Goal: Task Accomplishment & Management: Manage account settings

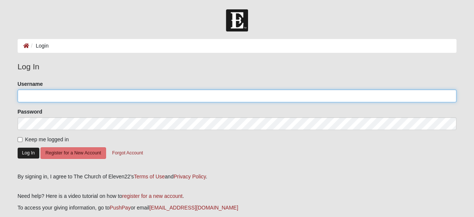
type input "[PERSON_NAME][EMAIL_ADDRESS][DOMAIN_NAME]"
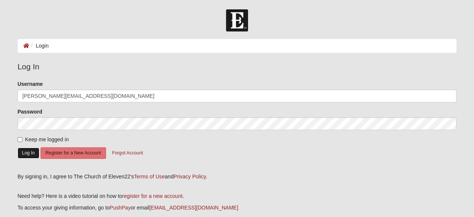
click at [28, 152] on button "Log In" at bounding box center [29, 153] width 22 height 11
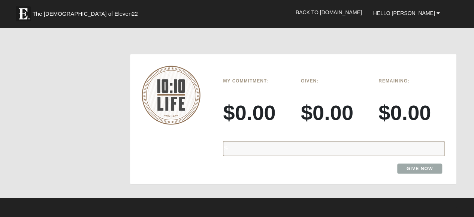
scroll to position [630, 0]
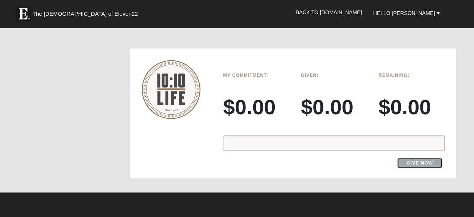
click at [411, 158] on link "Give Now" at bounding box center [419, 163] width 45 height 10
